Goal: Task Accomplishment & Management: Use online tool/utility

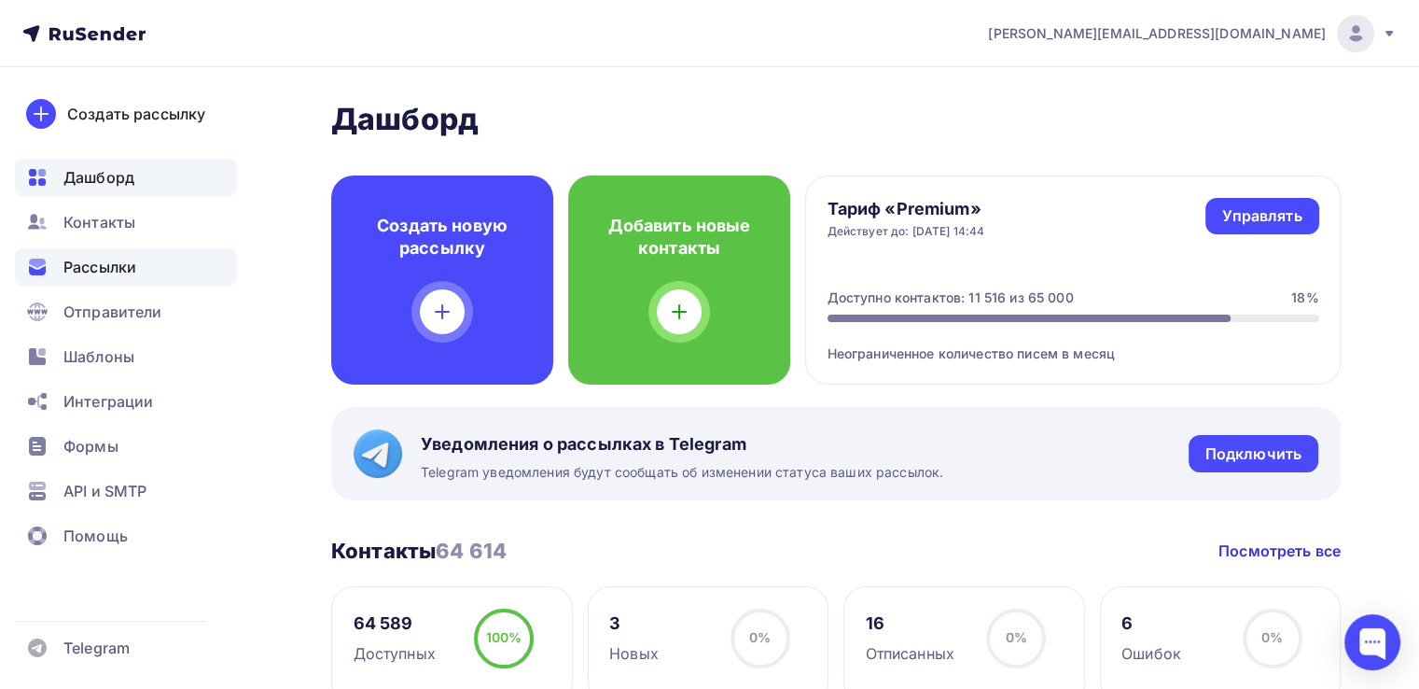
click at [91, 264] on span "Рассылки" at bounding box center [99, 267] width 73 height 22
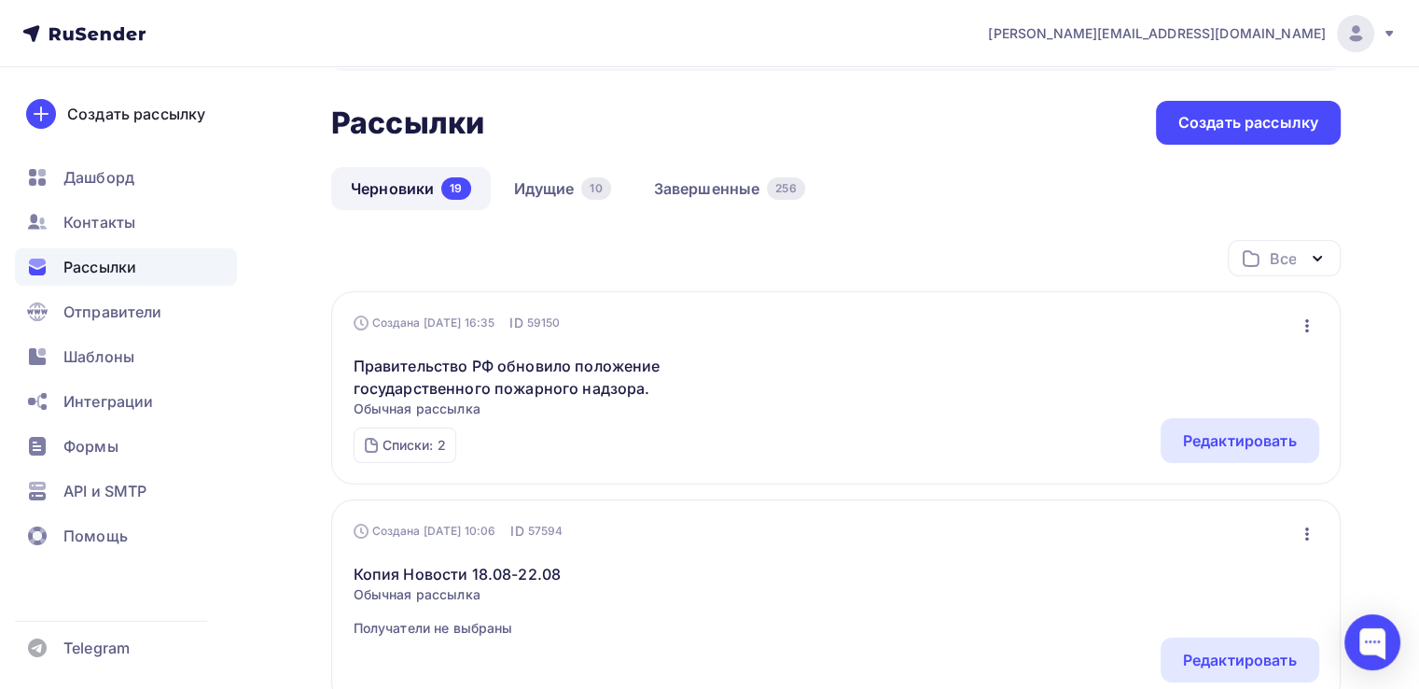
scroll to position [187, 0]
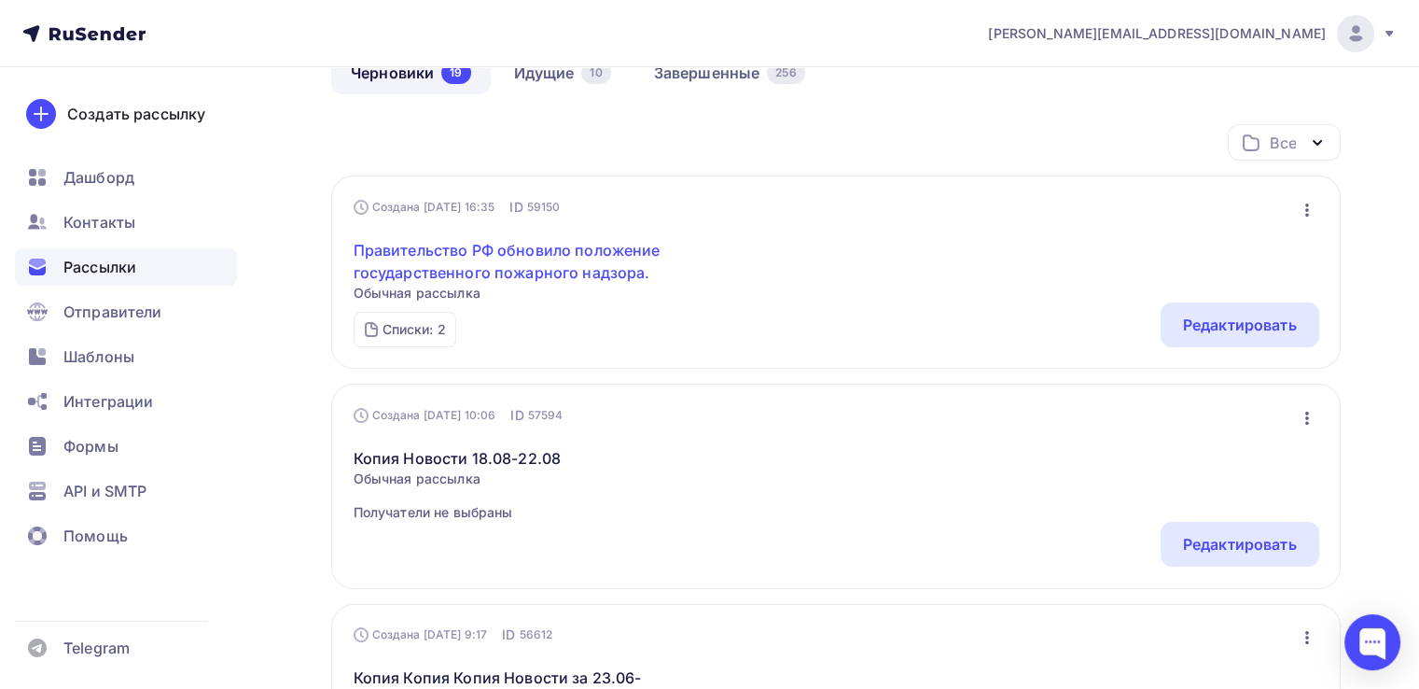
click at [508, 275] on link "Правительство РФ обновило положение государственного пожарного надзора." at bounding box center [514, 261] width 320 height 45
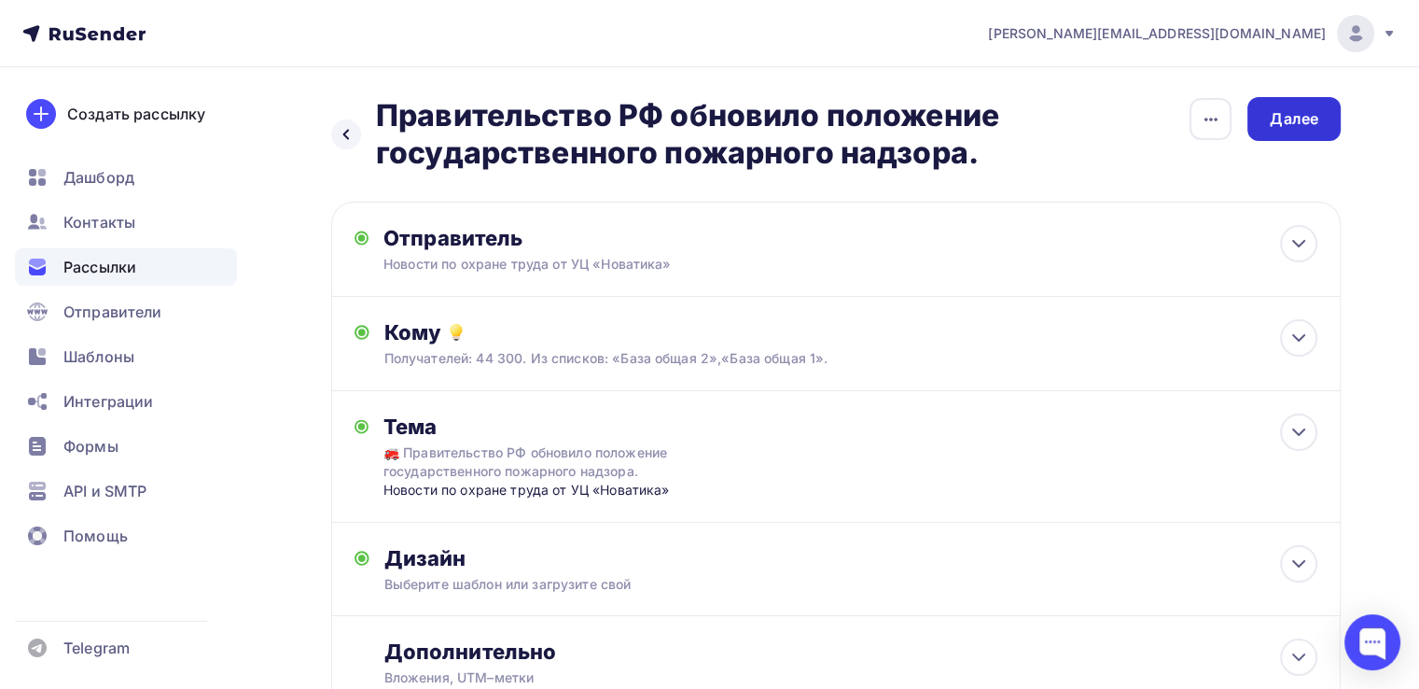
click at [1317, 128] on div "Далее" at bounding box center [1294, 118] width 49 height 21
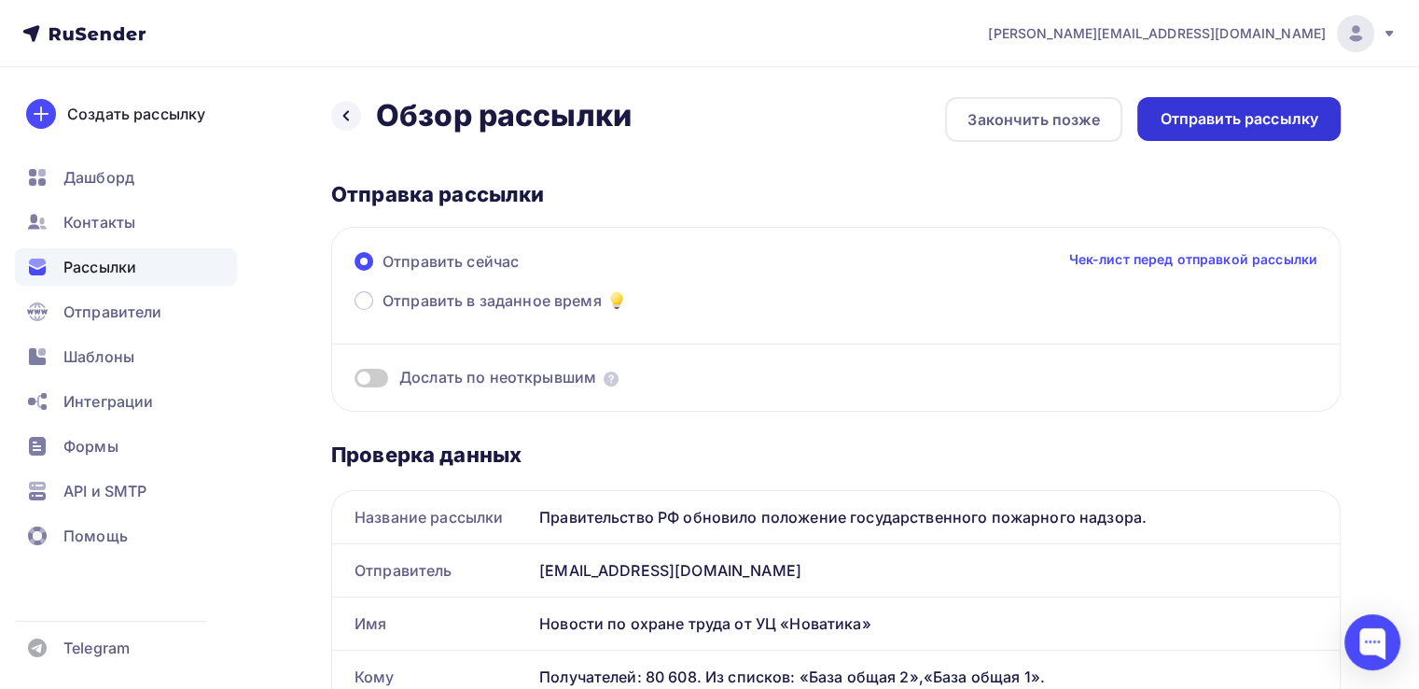
click at [1213, 117] on div "Отправить рассылку" at bounding box center [1239, 118] width 159 height 21
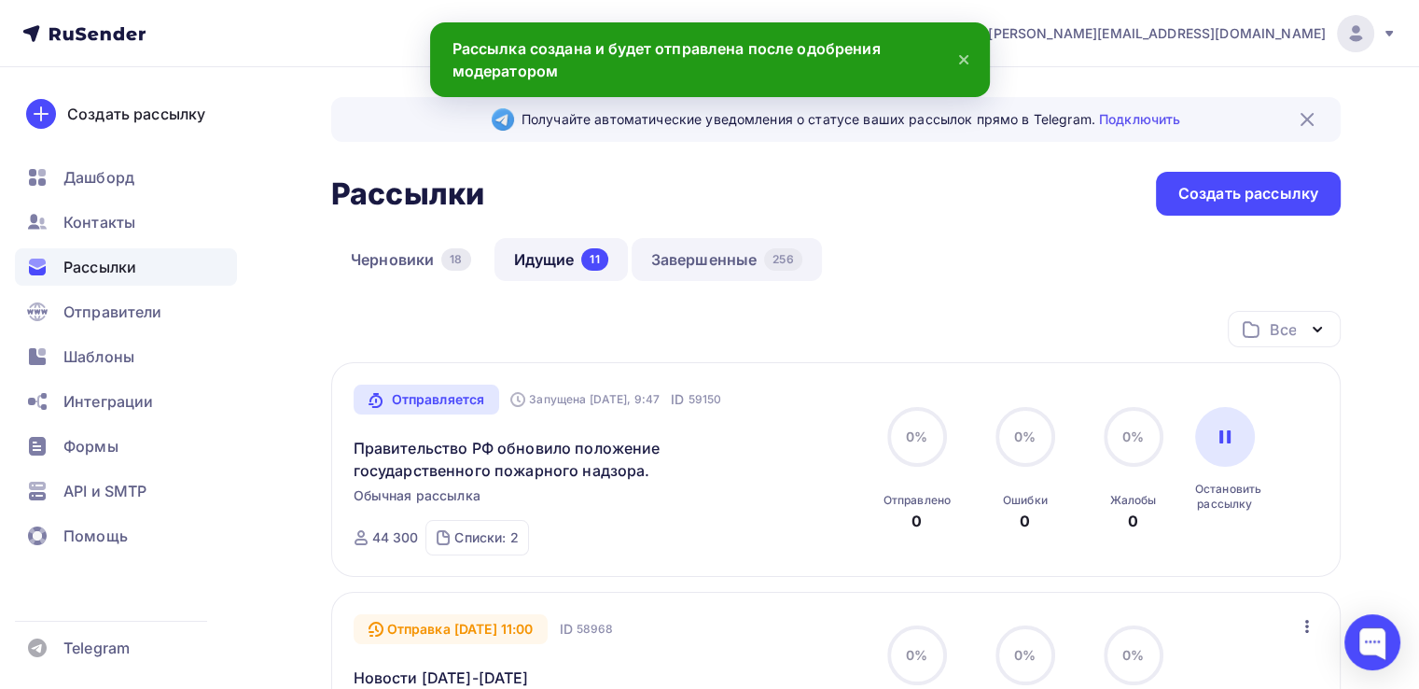
click at [726, 252] on link "Завершенные 256" at bounding box center [727, 259] width 190 height 43
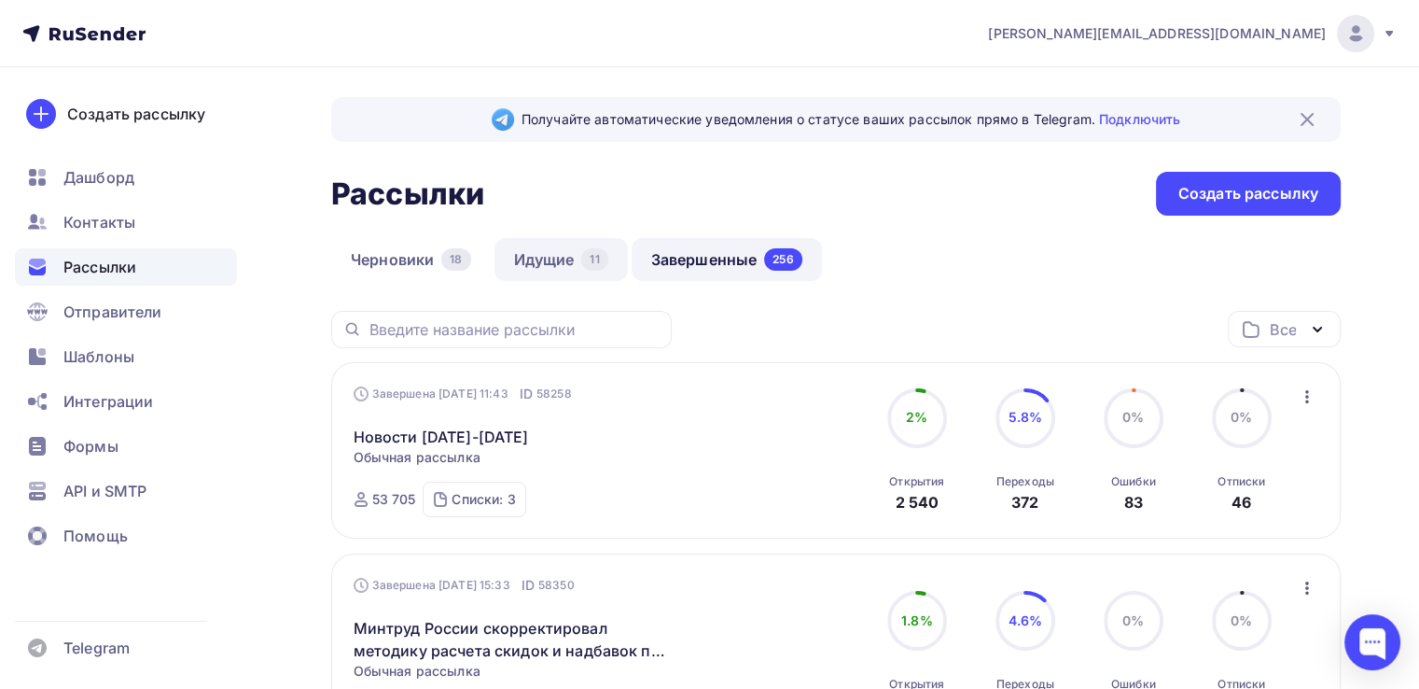
click at [541, 263] on link "Идущие 11" at bounding box center [561, 259] width 133 height 43
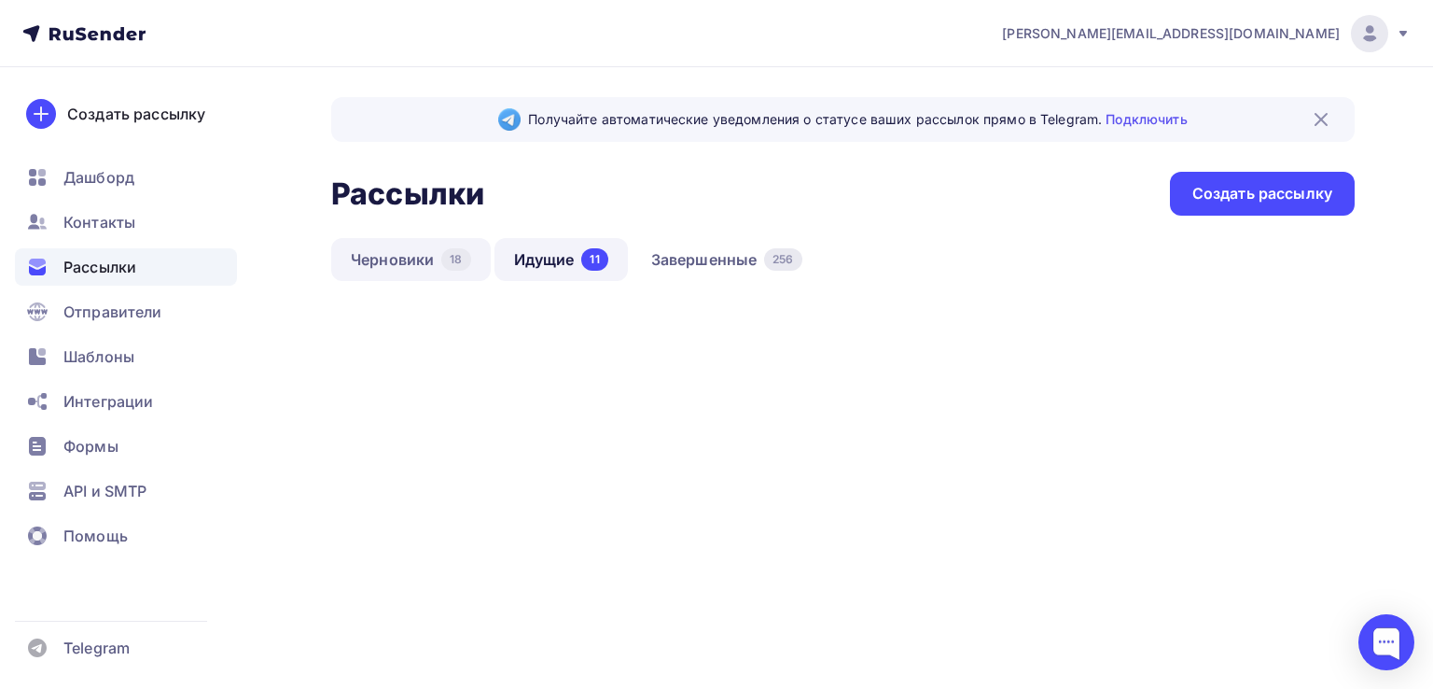
click at [391, 263] on link "Черновики 18" at bounding box center [411, 259] width 160 height 43
